Goal: Complete application form

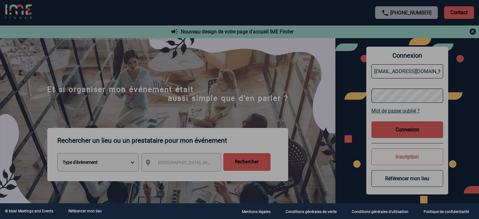
click at [229, 88] on div at bounding box center [239, 109] width 479 height 219
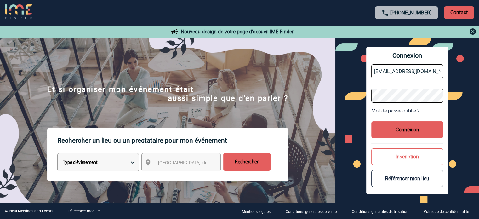
click at [411, 128] on button "Connexion" at bounding box center [407, 129] width 72 height 17
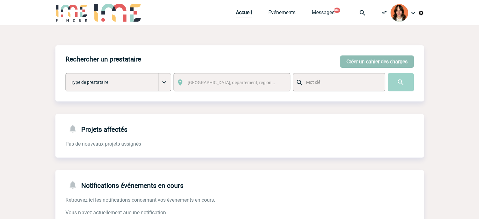
drag, startPoint x: 396, startPoint y: 61, endPoint x: 400, endPoint y: 63, distance: 4.7
click at [396, 61] on button "Créer un cahier des charges" at bounding box center [377, 61] width 74 height 12
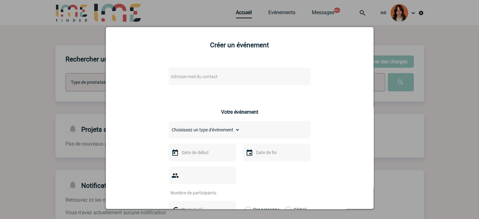
drag, startPoint x: 196, startPoint y: 75, endPoint x: 200, endPoint y: 75, distance: 3.8
click at [196, 75] on span "Adresse mail du contact" at bounding box center [194, 76] width 47 height 5
drag, startPoint x: 198, startPoint y: 85, endPoint x: 132, endPoint y: 78, distance: 66.8
click at [133, 79] on body "IME Accueil Evénements 99+" at bounding box center [239, 194] width 479 height 388
click at [255, 89] on input "julien.drean@novartis.com>" at bounding box center [220, 87] width 107 height 9
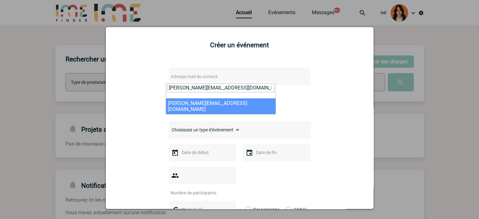
type input "julien.drean@novartis.com"
select select "132823"
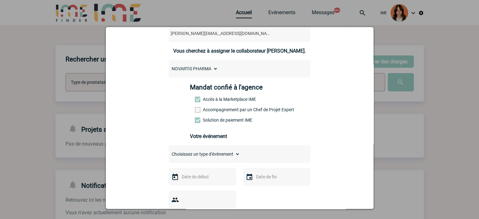
scroll to position [95, 0]
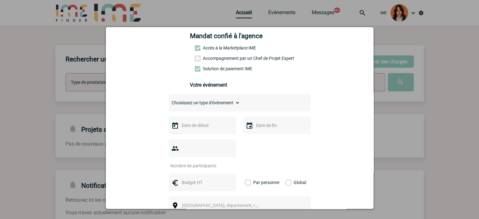
click at [196, 97] on div "Choisissez un type d'évènement Séminaire avec nuitée Séminaire sans nuitée Repa…" at bounding box center [240, 103] width 142 height 18
click at [195, 100] on div "Choisissez un type d'évènement Séminaire avec nuitée Séminaire sans nuitée Repa…" at bounding box center [240, 103] width 142 height 18
click at [193, 105] on select "Choisissez un type d'évènement Séminaire avec nuitée Séminaire sans nuitée Repa…" at bounding box center [204, 102] width 71 height 9
select select "2"
click at [169, 100] on select "Choisissez un type d'évènement Séminaire avec nuitée Séminaire sans nuitée Repa…" at bounding box center [204, 102] width 71 height 9
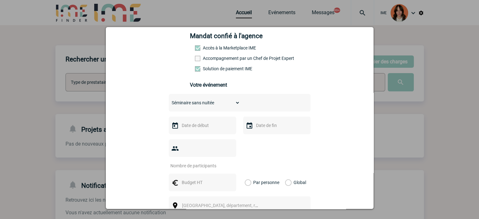
click at [193, 129] on input "text" at bounding box center [201, 125] width 43 height 8
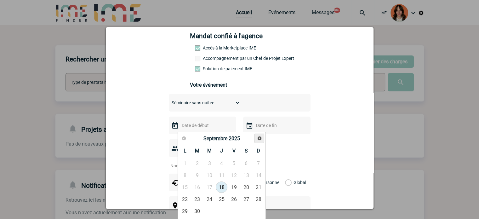
click at [258, 140] on span "Suivant" at bounding box center [259, 138] width 5 height 5
click at [221, 185] on link "18" at bounding box center [222, 186] width 12 height 11
type input "18-12-2025"
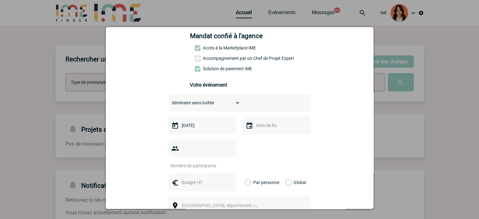
click at [261, 134] on div at bounding box center [276, 126] width 67 height 18
click at [265, 127] on input "text" at bounding box center [276, 125] width 43 height 8
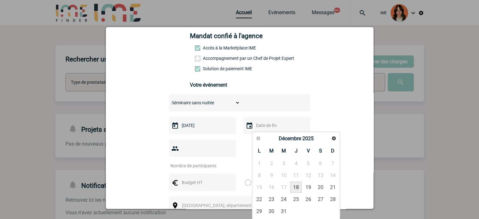
click at [299, 186] on link "18" at bounding box center [296, 186] width 12 height 11
type input "18-12-2025"
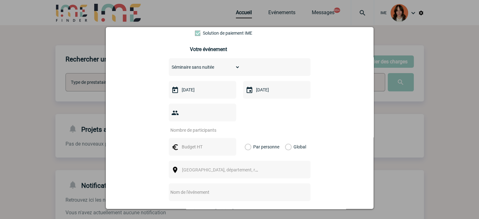
scroll to position [158, 0]
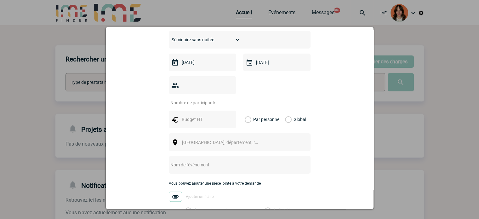
click at [205, 99] on input "number" at bounding box center [198, 103] width 59 height 8
type input "12"
click at [204, 115] on input "text" at bounding box center [201, 119] width 43 height 8
type input "1500"
drag, startPoint x: 286, startPoint y: 111, endPoint x: 264, endPoint y: 124, distance: 26.0
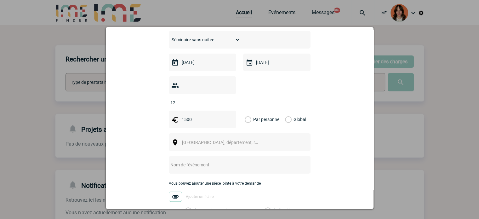
click at [286, 111] on label "Global" at bounding box center [287, 120] width 4 height 18
click at [0, 0] on input "Global" at bounding box center [0, 0] width 0 height 0
click at [230, 138] on span "Ville, département, région..." at bounding box center [223, 142] width 87 height 9
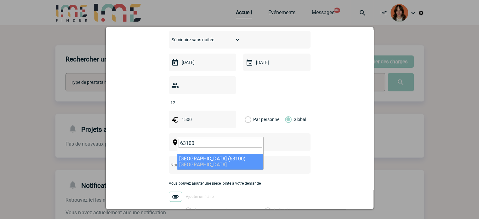
type input "63100"
select select "33893"
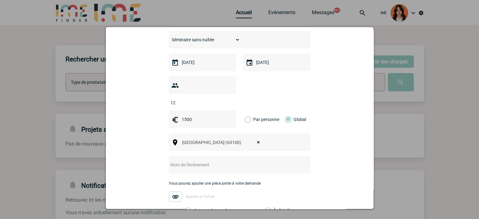
click at [210, 161] on input "text" at bounding box center [231, 165] width 125 height 8
click at [228, 160] on div "CENTRALISATION -" at bounding box center [240, 165] width 142 height 18
click at [231, 161] on input "CENTRALISATION -" at bounding box center [231, 165] width 125 height 8
paste input "Novotel Clermont Ferrand"
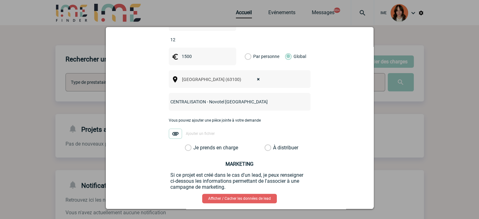
type input "CENTRALISATION - Novotel Clermont Ferrand"
click at [196, 145] on label "Je prends en charge" at bounding box center [190, 148] width 11 height 6
click at [0, 0] on input "Je prends en charge" at bounding box center [0, 0] width 0 height 0
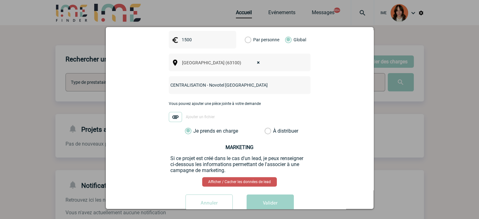
scroll to position [245, 0]
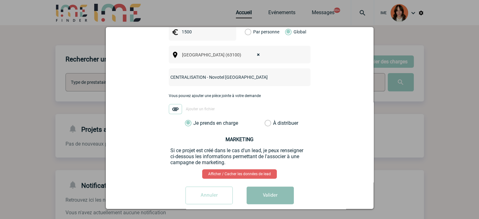
click at [261, 186] on button "Valider" at bounding box center [270, 195] width 47 height 18
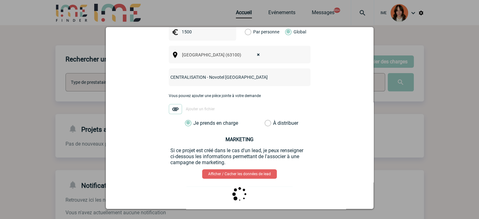
scroll to position [0, 0]
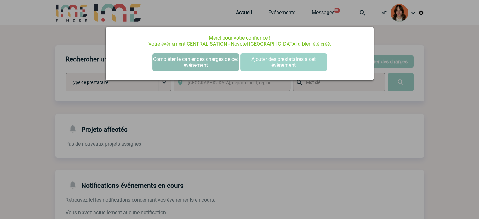
click at [196, 59] on button "Compléter le cahier des charges de cet événement" at bounding box center [195, 62] width 87 height 18
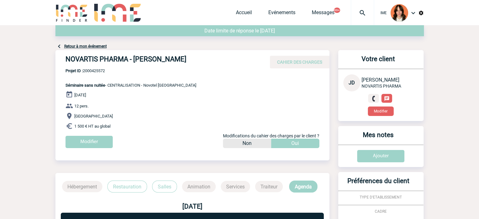
click at [141, 70] on span "Projet ID : 2000425572" at bounding box center [131, 70] width 131 height 5
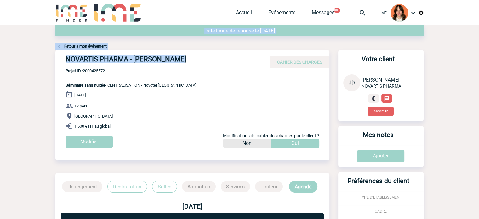
drag, startPoint x: 175, startPoint y: 61, endPoint x: 47, endPoint y: 53, distance: 128.8
click at [46, 53] on body "IME Accueil Evénements 99+" at bounding box center [239, 187] width 479 height 375
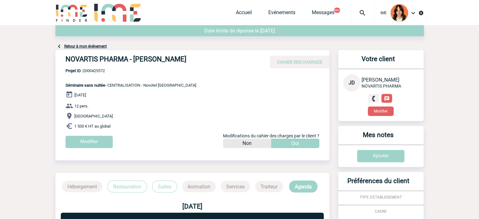
click at [118, 86] on span "Séminaire sans nuitée - CENTRALISATION - Novotel Clermont Ferrand" at bounding box center [131, 85] width 131 height 5
copy span "CENTRALISATION"
click at [71, 57] on h4 "NOVARTIS PHARMA - Julien DREAN" at bounding box center [160, 60] width 189 height 11
drag, startPoint x: 64, startPoint y: 57, endPoint x: 201, endPoint y: 57, distance: 136.7
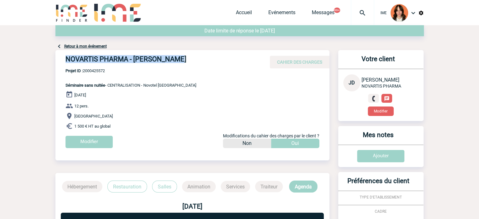
click at [201, 57] on div "NOVARTIS PHARMA - Julien DREAN CAHIER DES CHARGES" at bounding box center [192, 59] width 274 height 18
copy h4 "NOVARTIS PHARMA - Julien DREAN"
click at [93, 71] on span "Projet ID : 2000425572" at bounding box center [131, 70] width 131 height 5
copy span "2000425572"
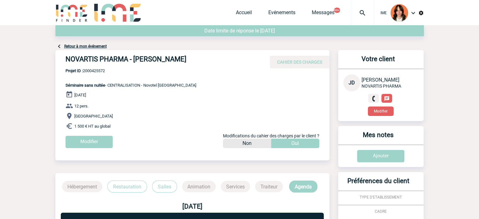
click at [184, 82] on p "Projet ID : 2000425572 Séminaire sans nuitée - CENTRALISATION - Novotel Clermon…" at bounding box center [125, 77] width 141 height 19
drag, startPoint x: 201, startPoint y: 82, endPoint x: 145, endPoint y: 84, distance: 55.8
click at [145, 84] on div "NOVARTIS PHARMA - Julien DREAN CAHIER DES CHARGES NOVARTIS PHARMA - Julien DREA…" at bounding box center [192, 101] width 274 height 103
copy span "Novotel Clermont Ferrand"
click at [131, 81] on p "Projet ID : 2000425572 Séminaire sans nuitée - CENTRALISATION - Novotel Clermon…" at bounding box center [125, 77] width 141 height 19
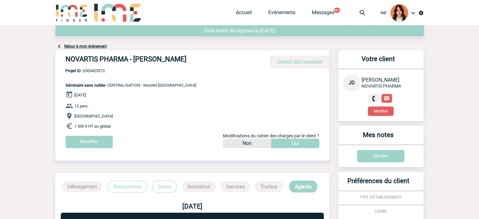
click at [88, 70] on span "Projet ID : 2000425572" at bounding box center [131, 70] width 131 height 5
drag, startPoint x: 170, startPoint y: 85, endPoint x: 144, endPoint y: 84, distance: 26.8
click at [144, 84] on div "NOVARTIS PHARMA - Julien DREAN CAHIER DES CHARGES NOVARTIS PHARMA - Julien DREA…" at bounding box center [192, 101] width 274 height 103
copy span "Novotel Clermont Ferrand"
click at [243, 12] on link "Accueil" at bounding box center [244, 13] width 16 height 9
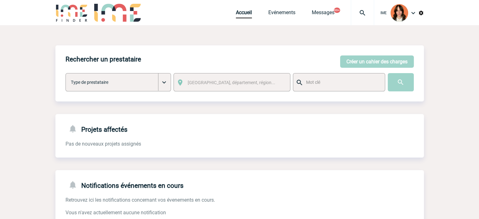
click at [363, 15] on img at bounding box center [362, 13] width 23 height 8
type input "2000425527"
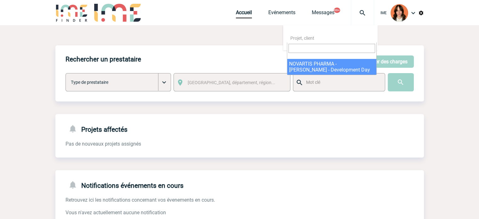
select select "25028"
